Goal: Book appointment/travel/reservation

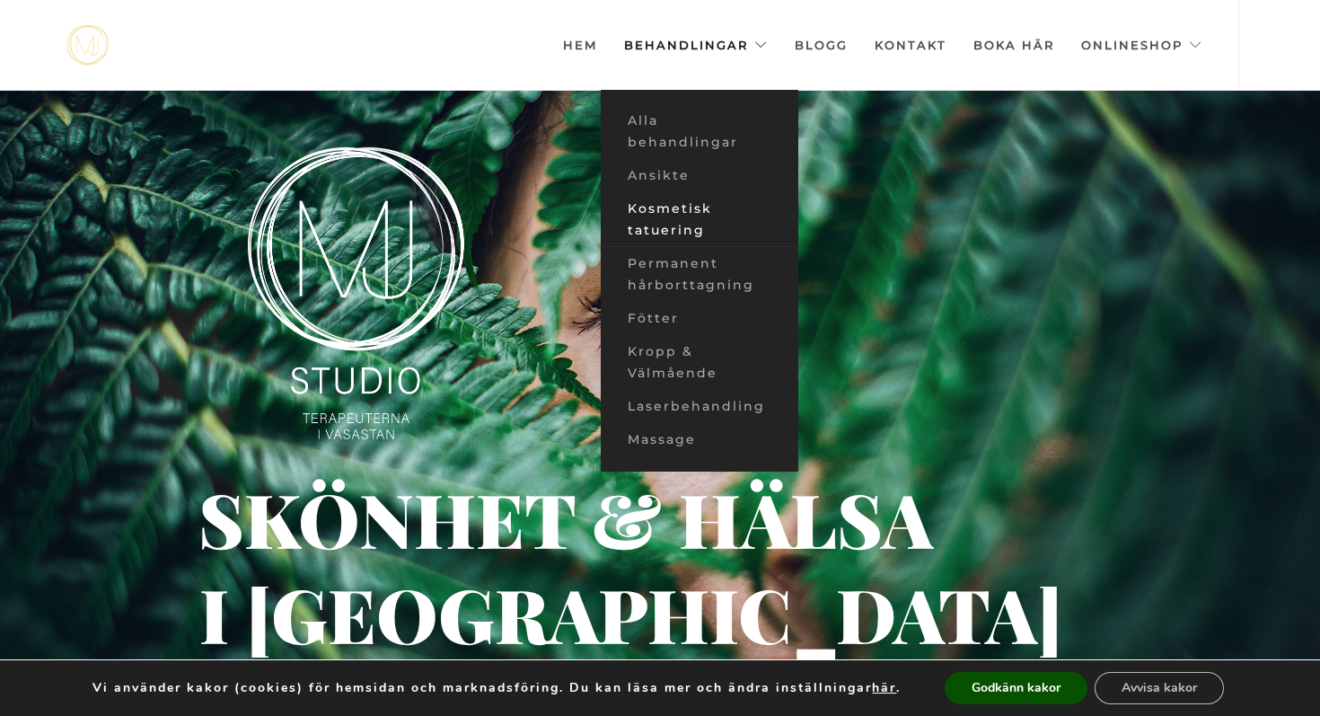
click at [700, 212] on link "Kosmetisk tatuering" at bounding box center [700, 219] width 198 height 55
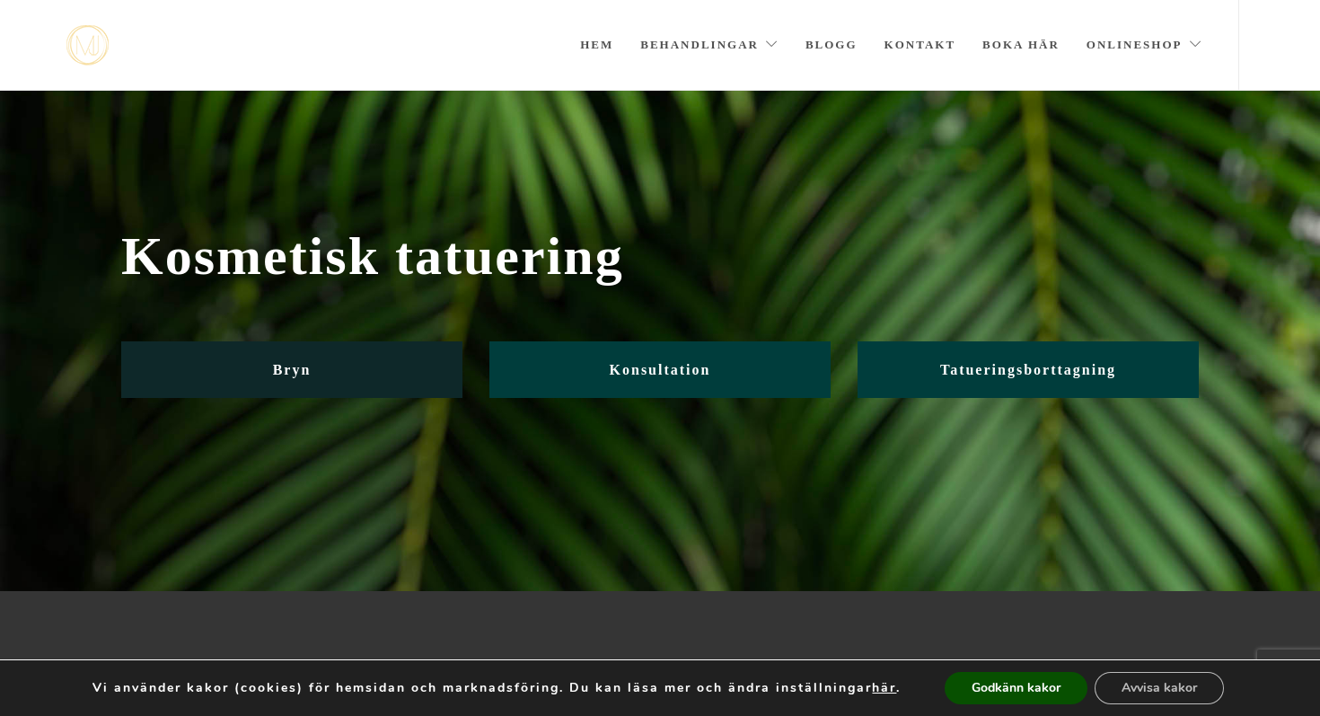
click at [348, 381] on link "Bryn" at bounding box center [291, 369] width 341 height 57
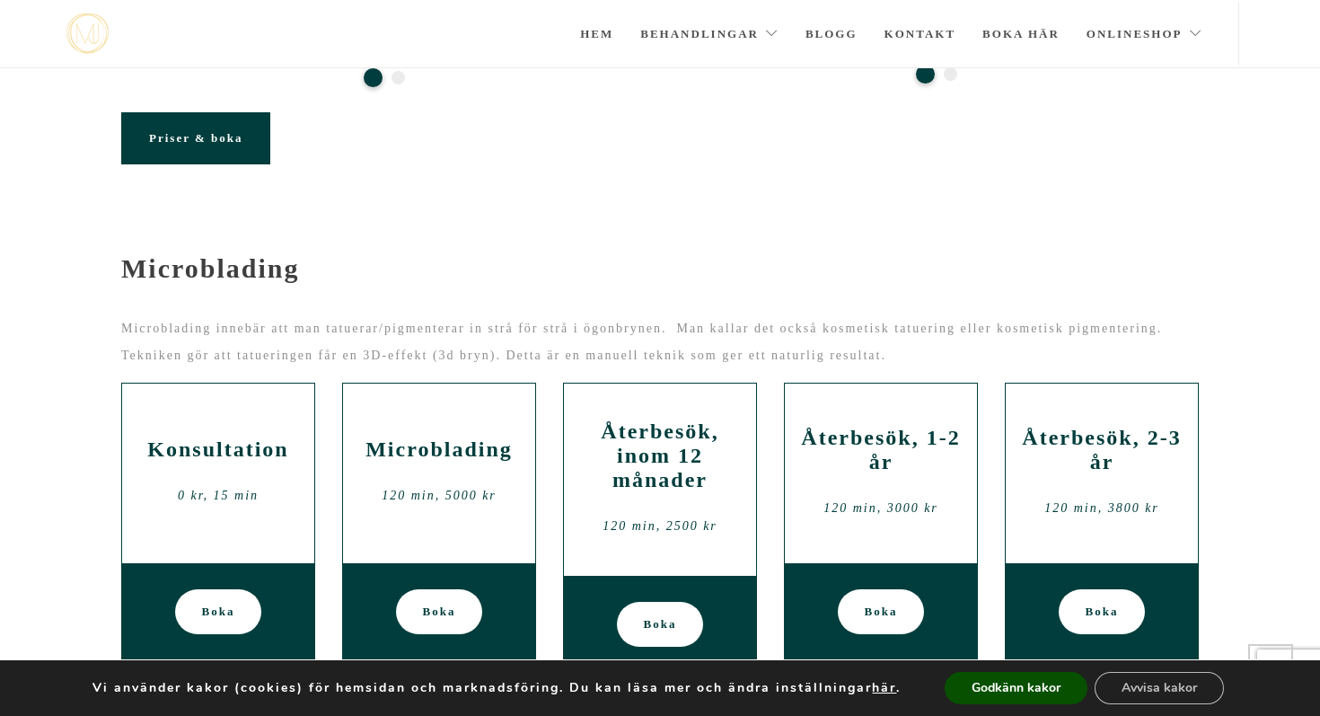
scroll to position [653, 0]
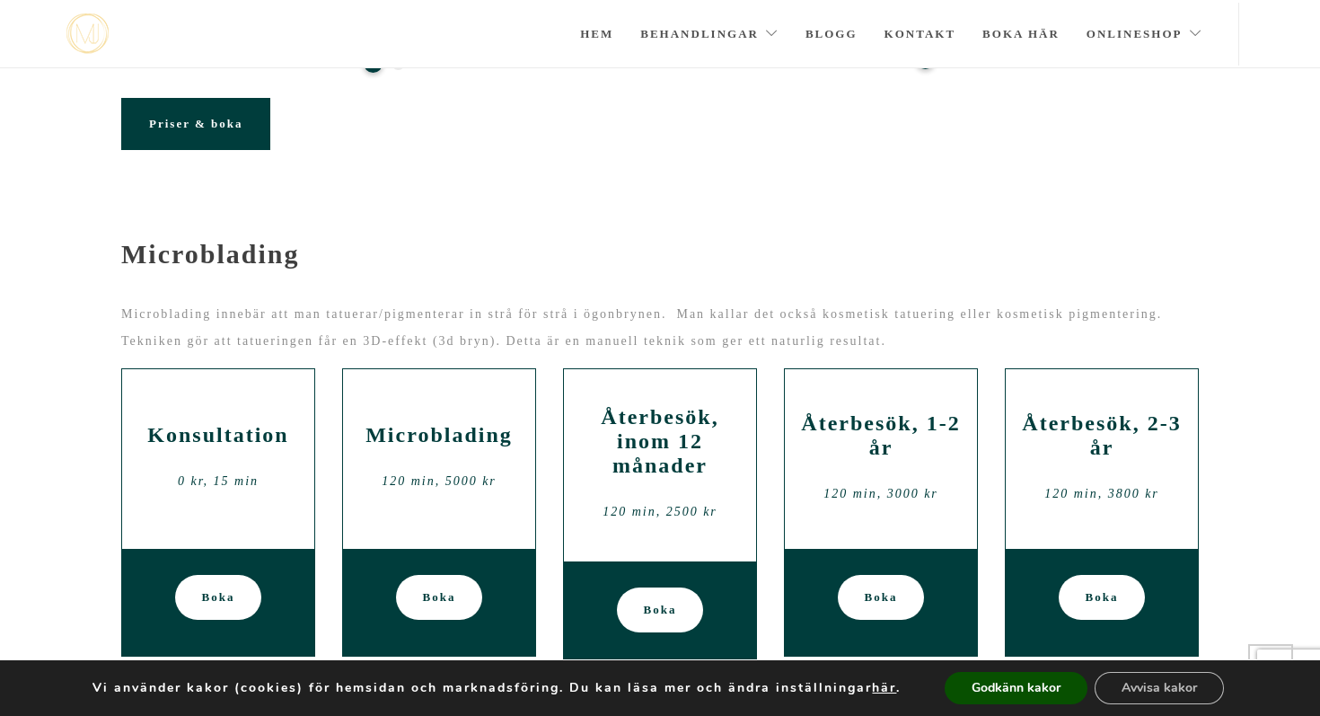
click at [224, 117] on span "Priser & boka" at bounding box center [195, 123] width 93 height 13
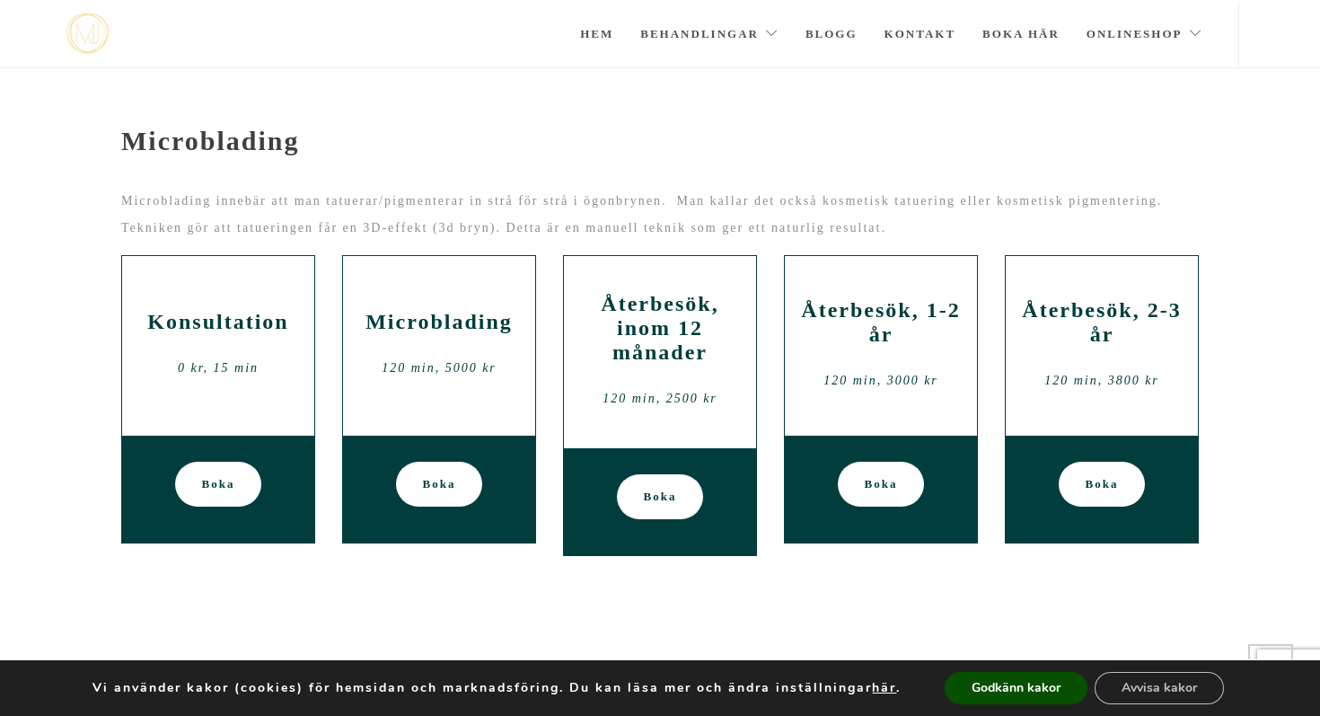
scroll to position [767, 0]
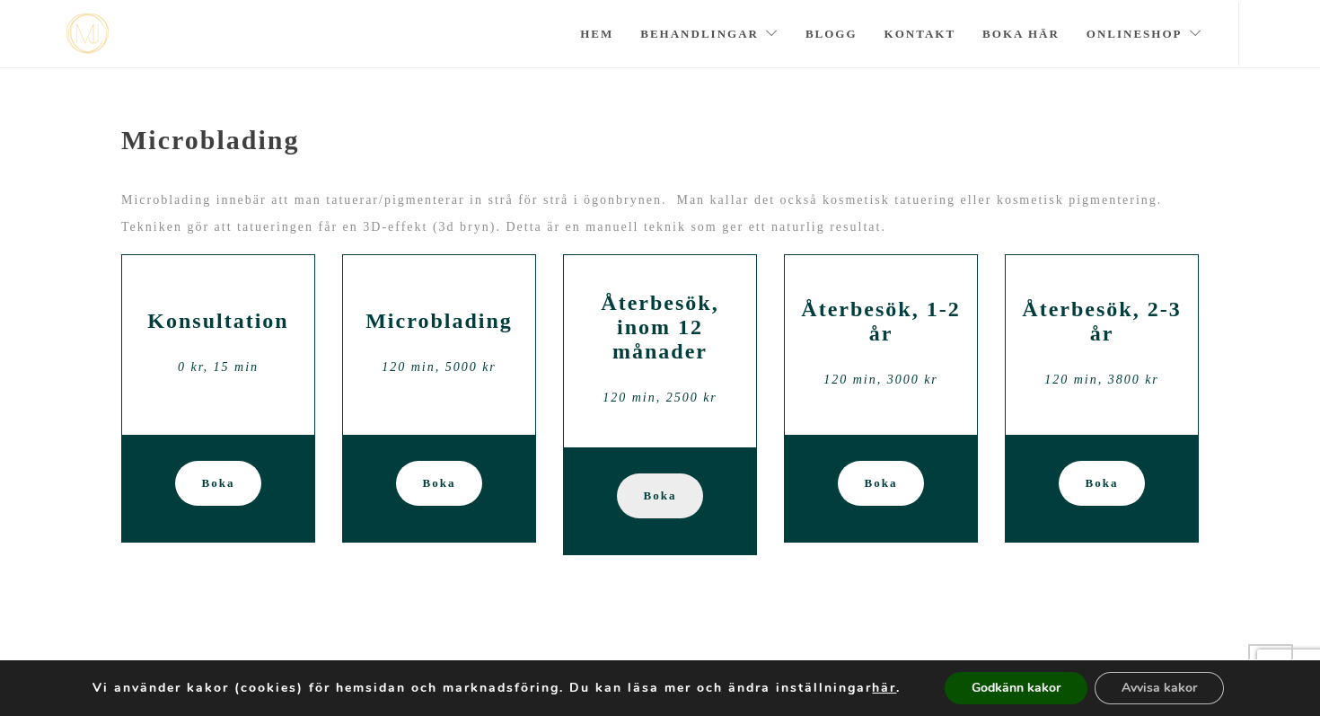
click at [665, 473] on span "Boka" at bounding box center [660, 495] width 33 height 45
